Goal: Transaction & Acquisition: Obtain resource

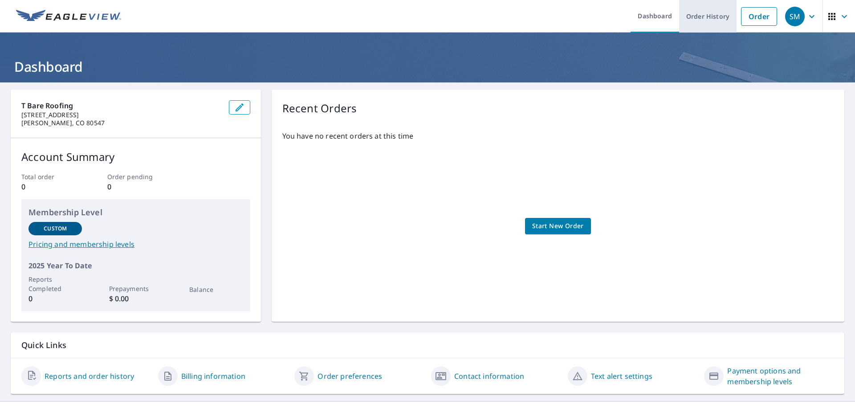
click at [685, 18] on link "Order History" at bounding box center [707, 16] width 57 height 32
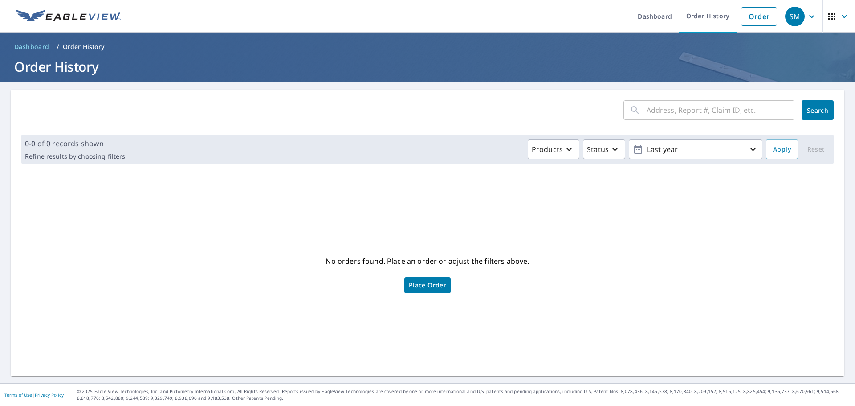
click at [706, 112] on input "text" at bounding box center [720, 109] width 148 height 25
paste input "[STREET_ADDRESS][US_STATE]"
type input "[STREET_ADDRESS][US_STATE]"
click at [822, 109] on button "Search" at bounding box center [817, 110] width 32 height 20
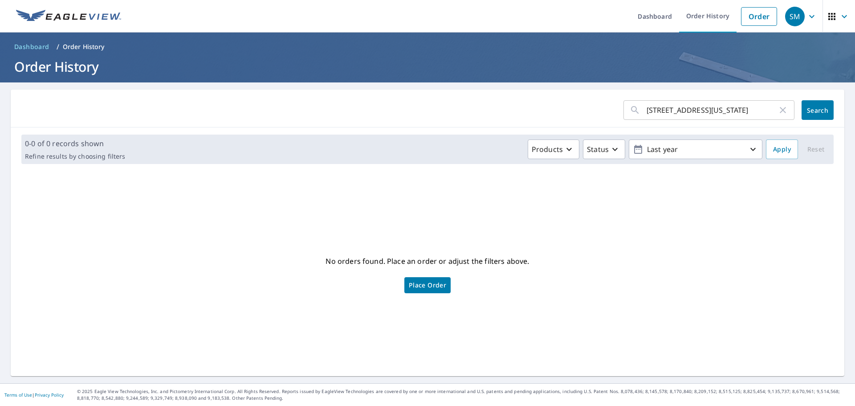
click at [431, 285] on span "Place Order" at bounding box center [427, 285] width 37 height 4
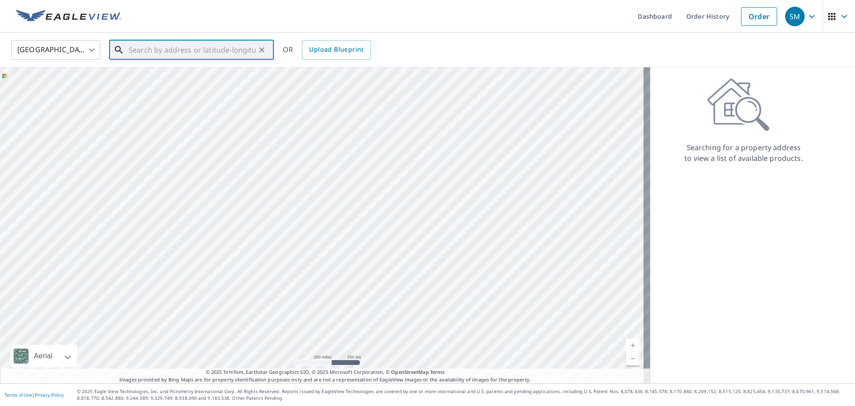
click at [181, 45] on input "text" at bounding box center [192, 49] width 127 height 25
paste input "[STREET_ADDRESS][US_STATE]"
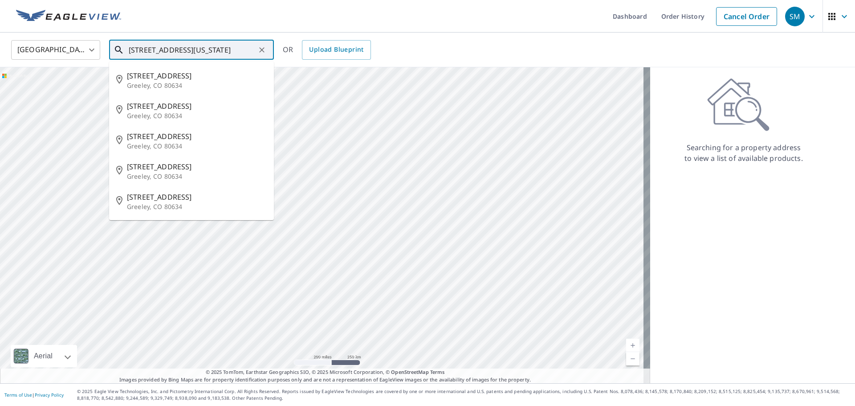
type input "[STREET_ADDRESS][US_STATE]"
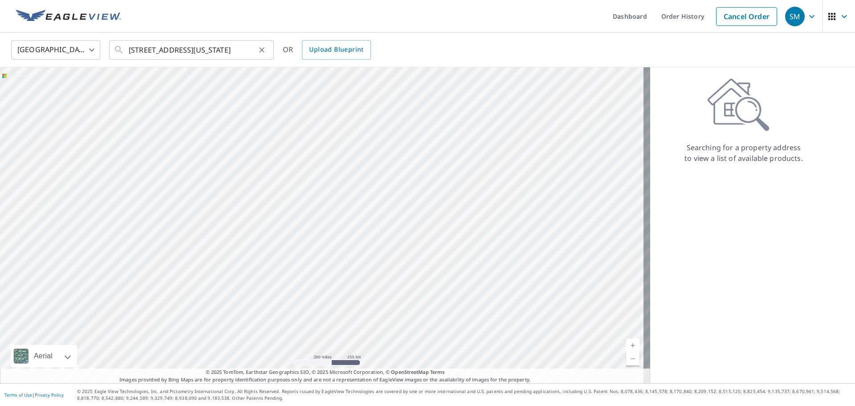
scroll to position [0, 0]
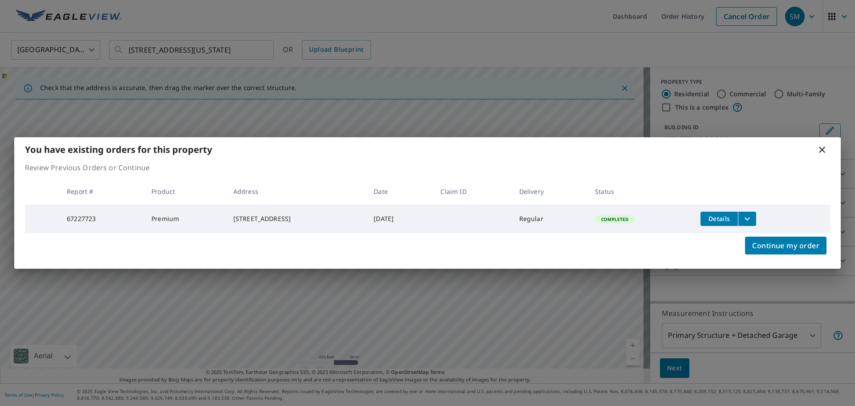
click at [751, 216] on icon "filesDropdownBtn-67227723" at bounding box center [747, 218] width 11 height 11
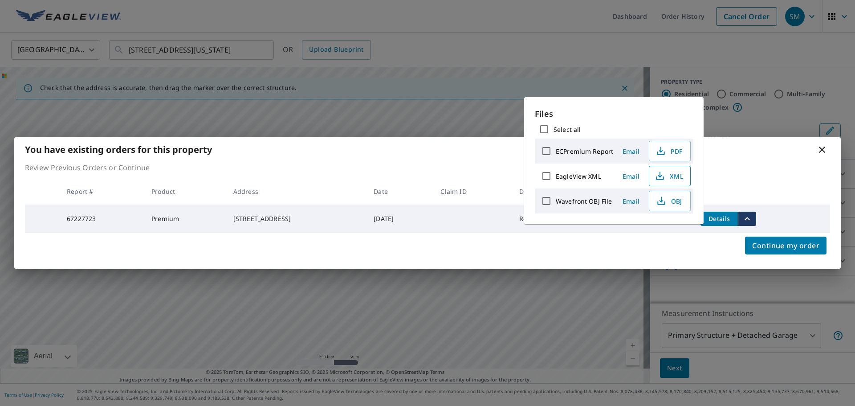
click at [671, 175] on span "XML" at bounding box center [668, 175] width 28 height 11
click at [821, 146] on icon at bounding box center [821, 149] width 11 height 11
